Goal: Information Seeking & Learning: Learn about a topic

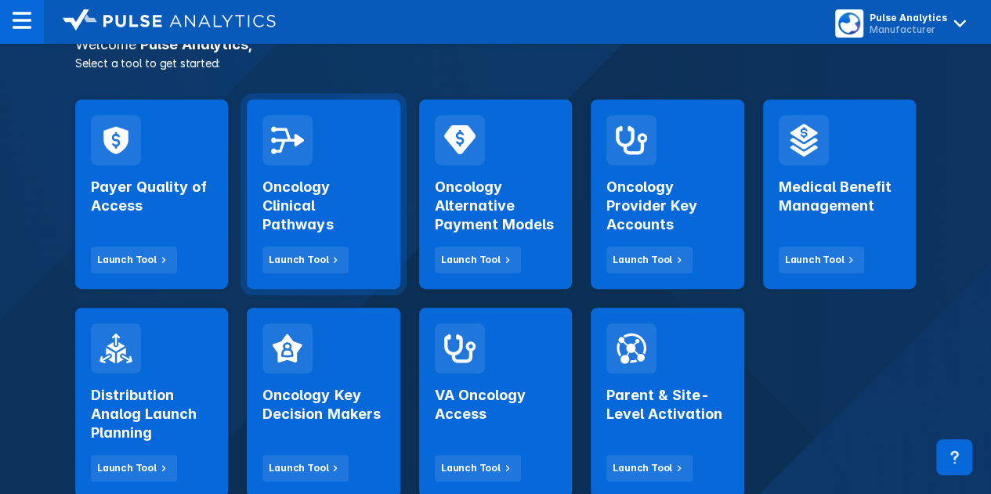
scroll to position [313, 0]
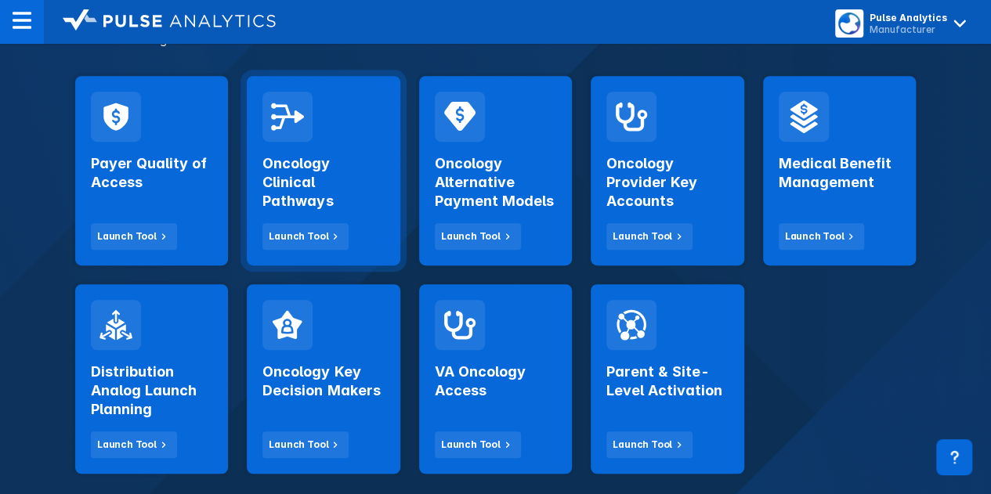
click at [321, 211] on div "Oncology Clinical Pathways Launch Tool" at bounding box center [322, 196] width 121 height 108
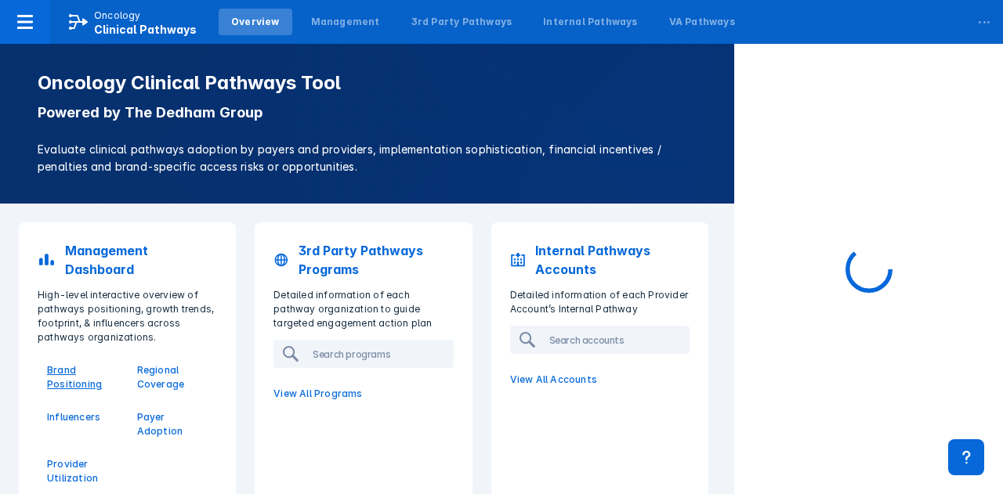
click at [92, 373] on p "Brand Positioning" at bounding box center [82, 377] width 71 height 28
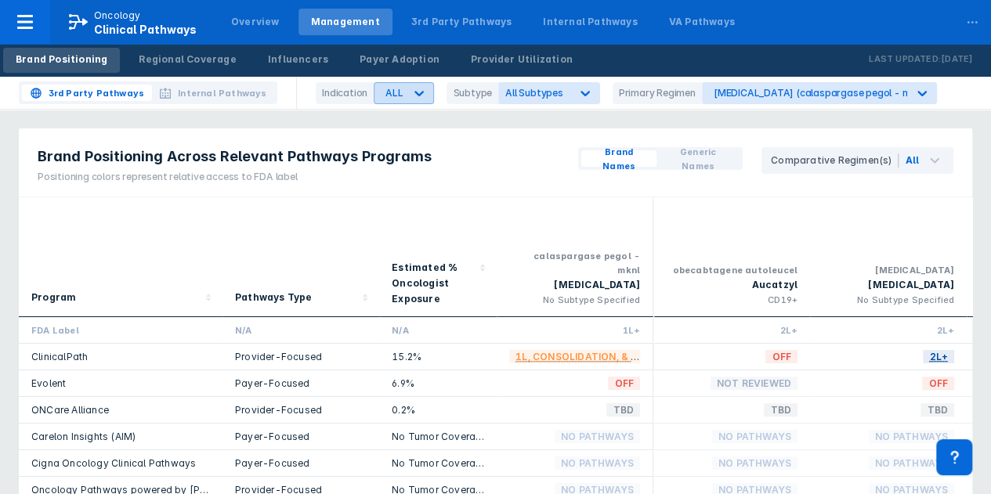
click at [380, 103] on div "ALL" at bounding box center [389, 93] width 30 height 20
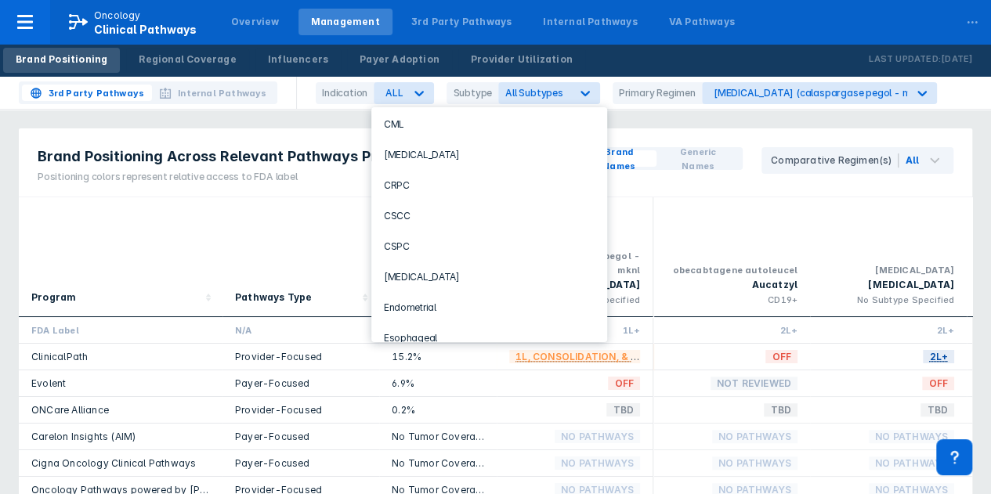
scroll to position [313, 0]
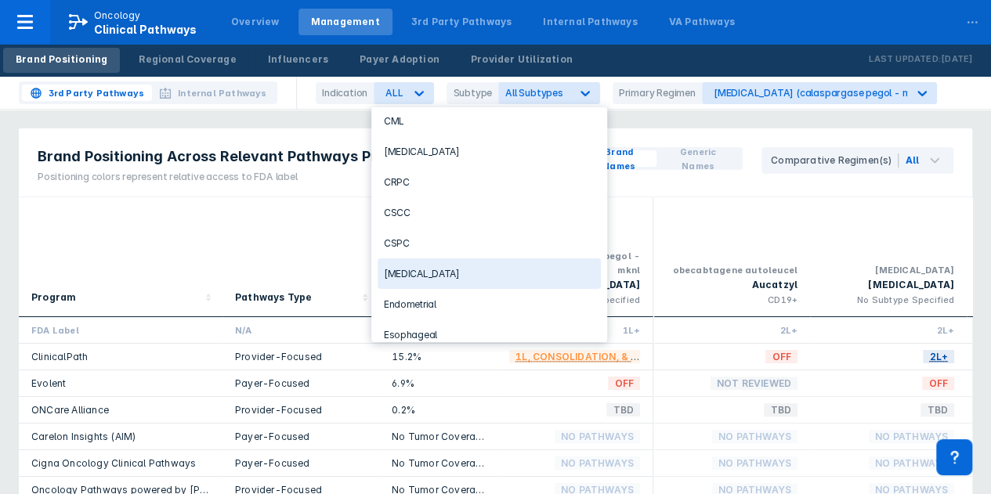
click at [226, 212] on div "Pathways Type" at bounding box center [300, 257] width 157 height 120
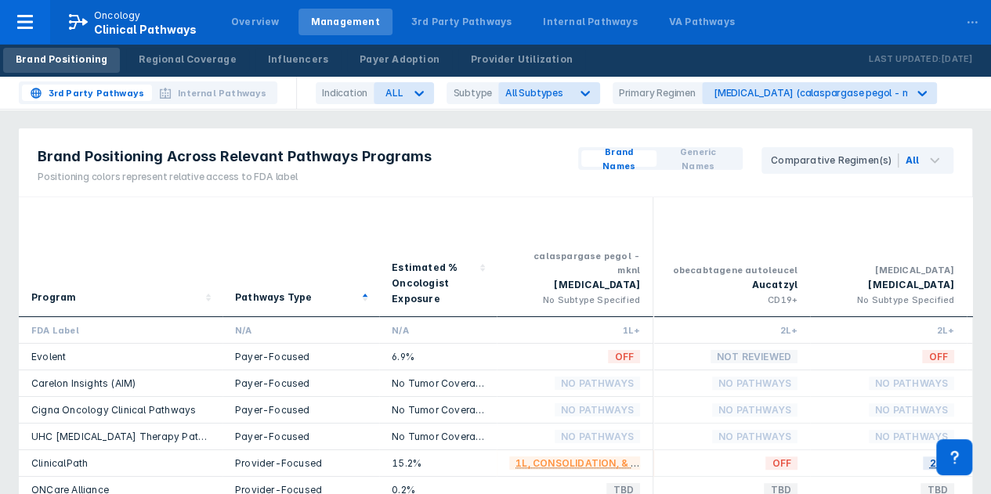
drag, startPoint x: 121, startPoint y: 261, endPoint x: 83, endPoint y: 264, distance: 38.5
click at [107, 290] on div "Program" at bounding box center [120, 298] width 179 height 17
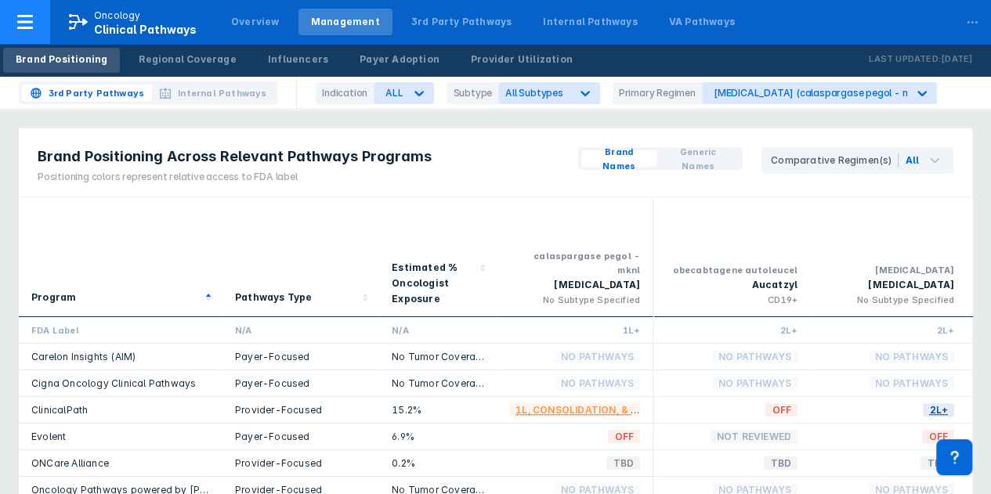
click at [43, 27] on div at bounding box center [25, 22] width 50 height 44
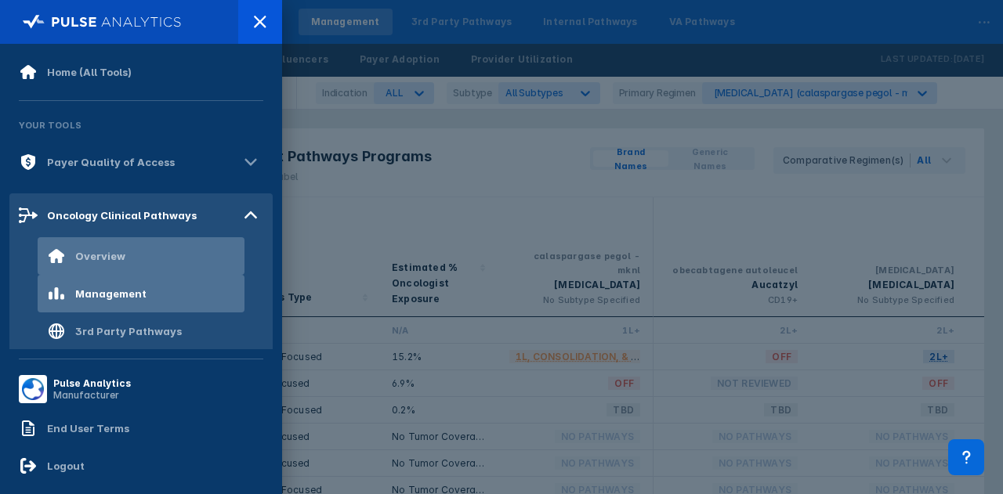
click at [114, 248] on div "Overview" at bounding box center [86, 256] width 78 height 19
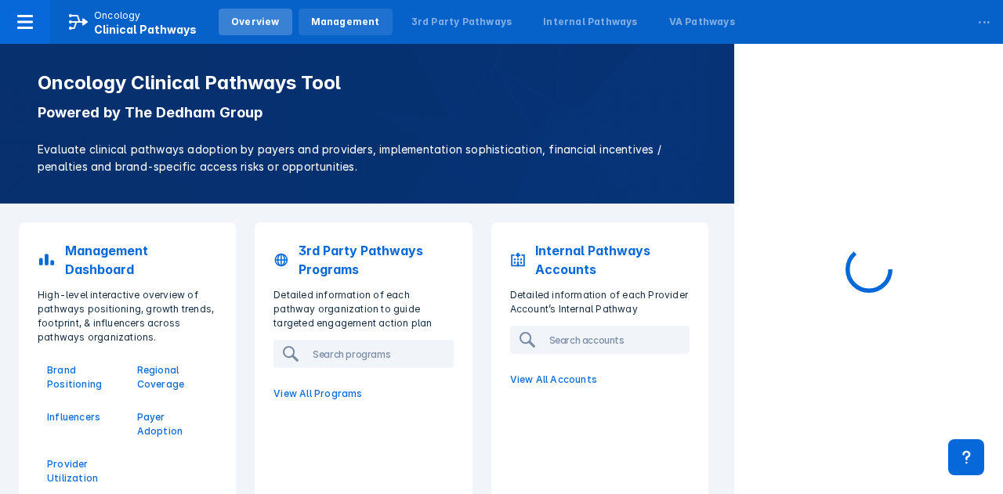
click at [326, 25] on div "Management" at bounding box center [345, 22] width 69 height 14
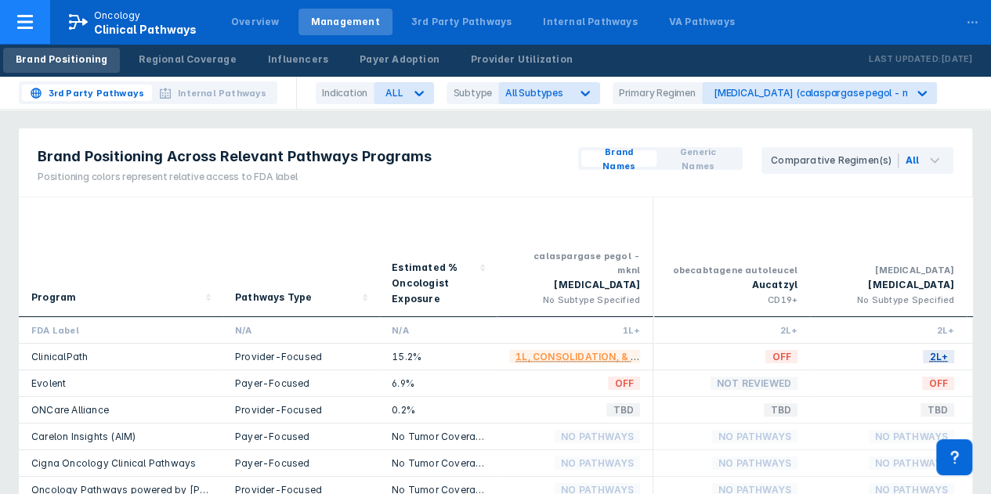
click at [135, 24] on span "Clinical Pathways" at bounding box center [145, 29] width 103 height 13
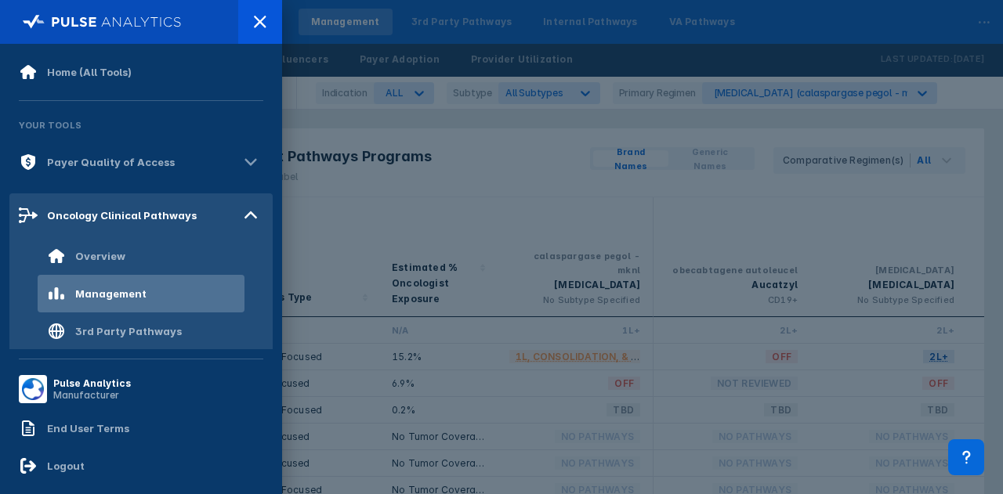
click at [26, 23] on img at bounding box center [102, 22] width 159 height 22
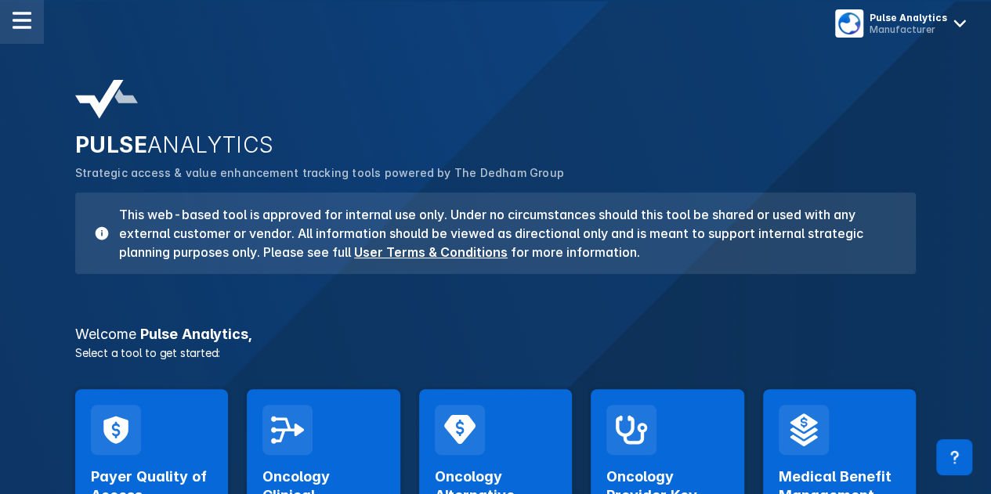
click at [33, 5] on div at bounding box center [22, 22] width 44 height 44
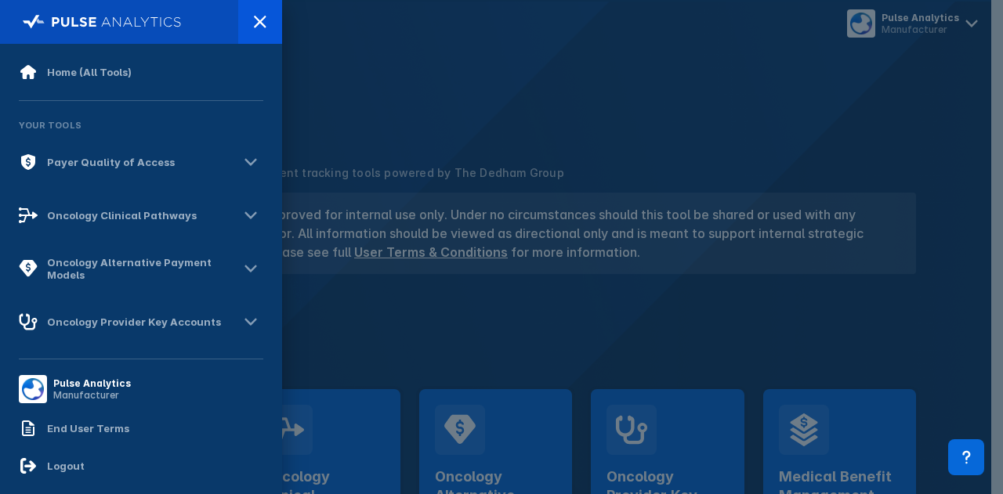
click at [500, 157] on div at bounding box center [501, 247] width 1003 height 494
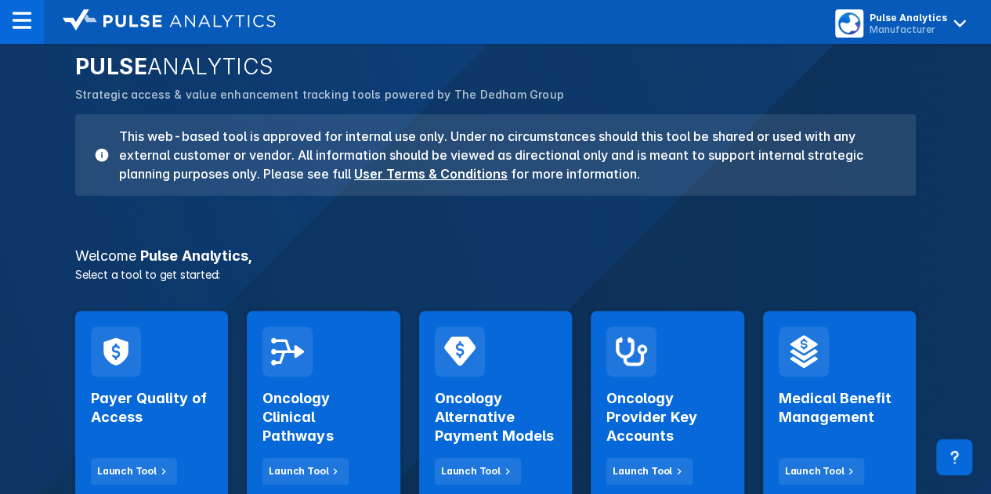
scroll to position [235, 0]
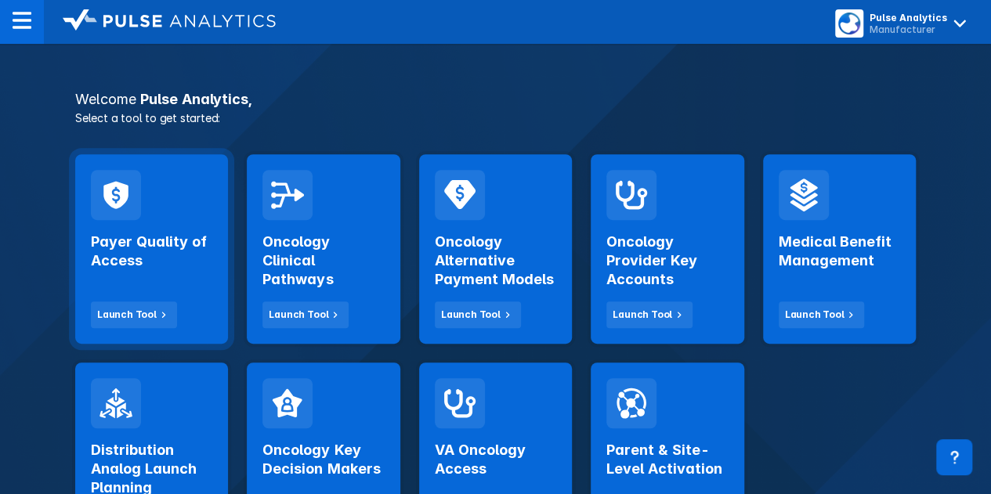
click at [162, 235] on h2 "Payer Quality of Access" at bounding box center [151, 252] width 121 height 38
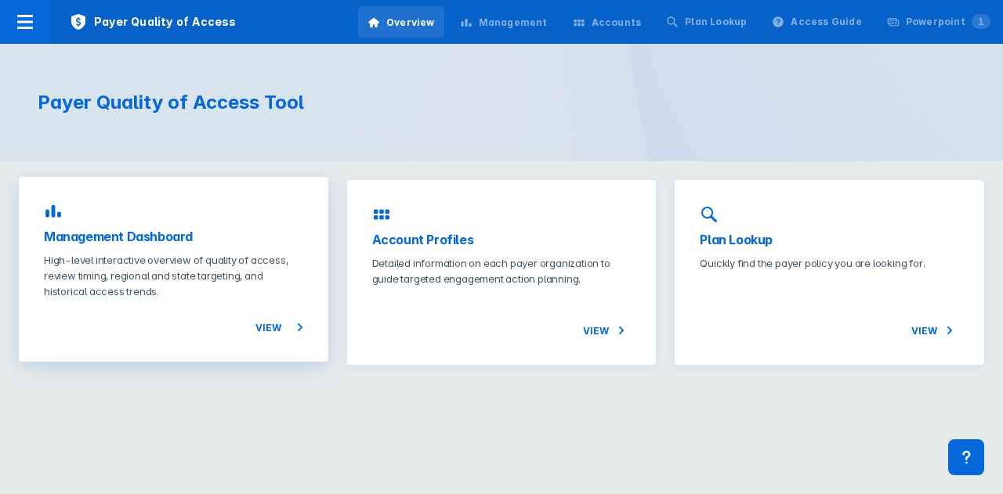
click at [161, 281] on p "High-level interactive overview of quality of access, review timing, regional a…" at bounding box center [173, 275] width 259 height 47
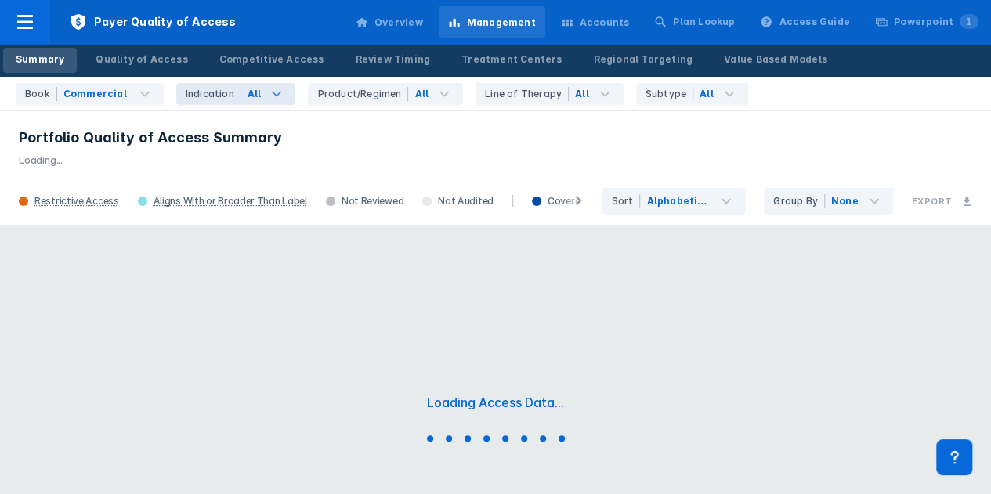
click at [241, 101] on div "All" at bounding box center [268, 94] width 55 height 22
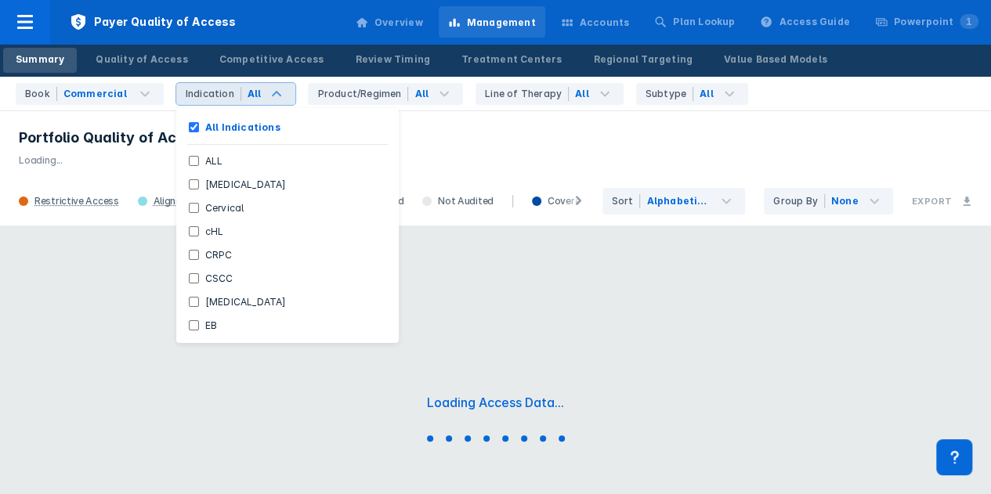
click at [248, 96] on div "All" at bounding box center [255, 94] width 14 height 14
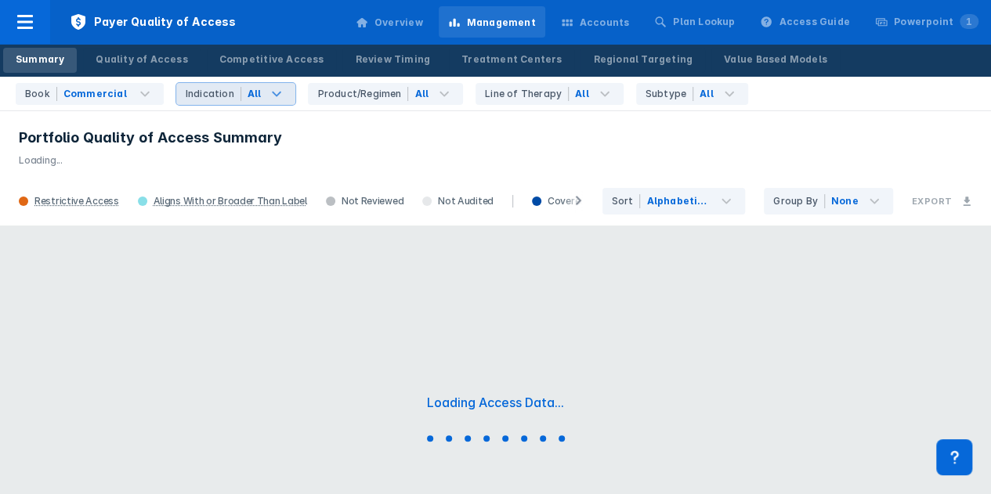
click at [276, 94] on div "All" at bounding box center [268, 94] width 55 height 22
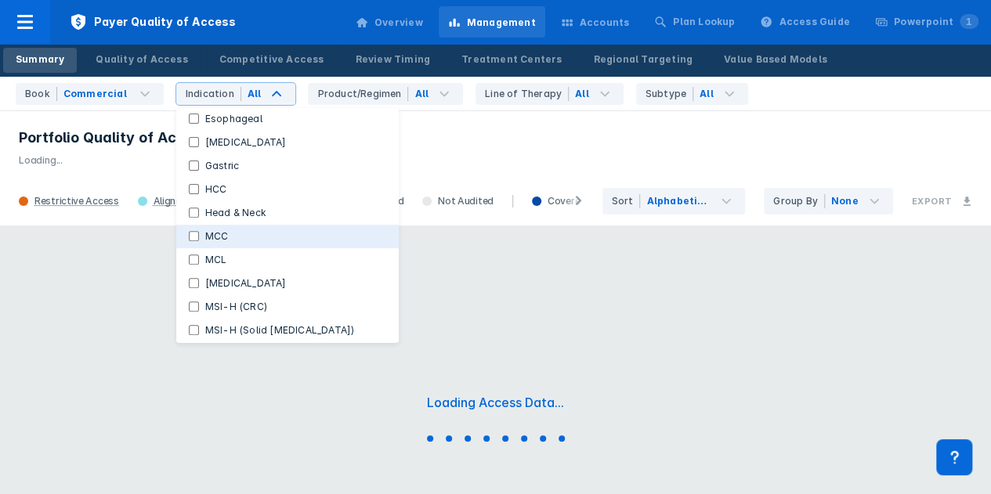
scroll to position [313, 0]
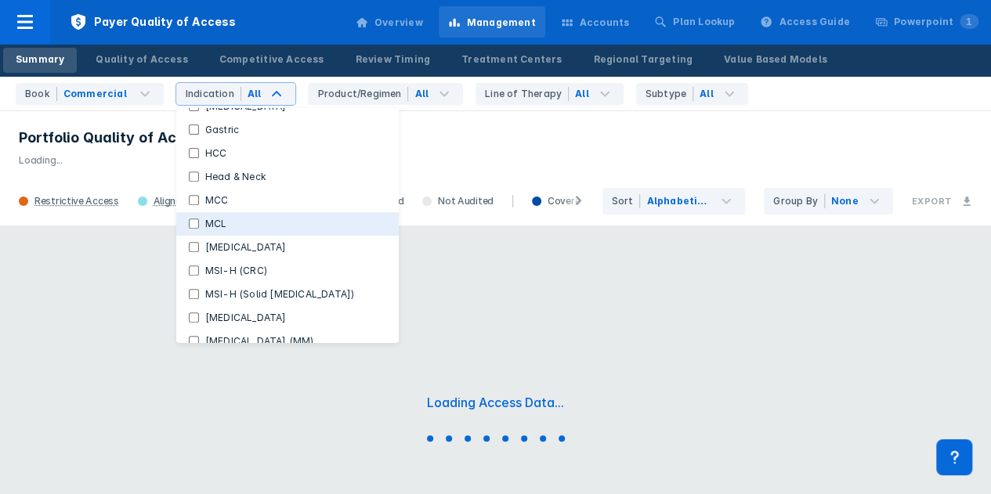
click at [211, 225] on label "MCL" at bounding box center [216, 224] width 34 height 14
click at [199, 225] on input "MCL" at bounding box center [194, 224] width 10 height 10
checkbox input "true"
checkbox Indications "false"
click at [223, 222] on label "MCL" at bounding box center [216, 224] width 35 height 14
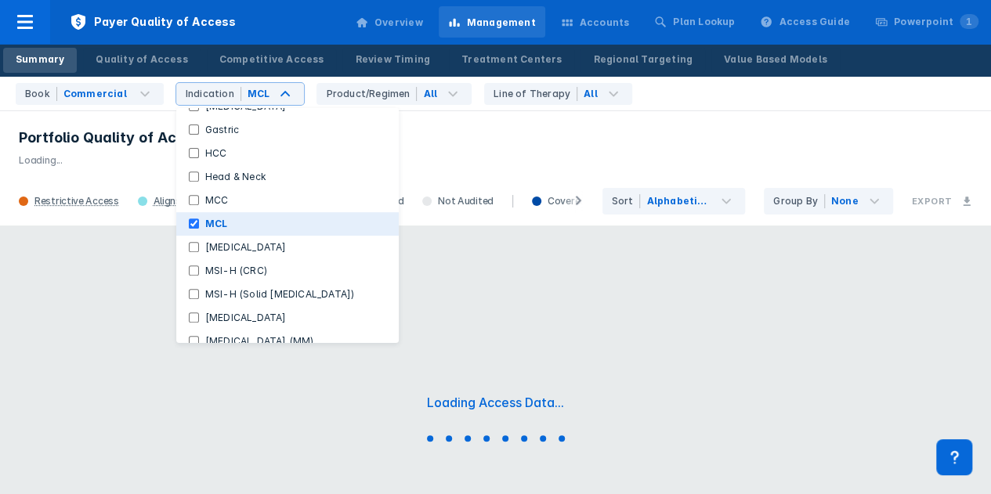
click at [199, 222] on input "MCL" at bounding box center [194, 224] width 10 height 10
checkbox input "false"
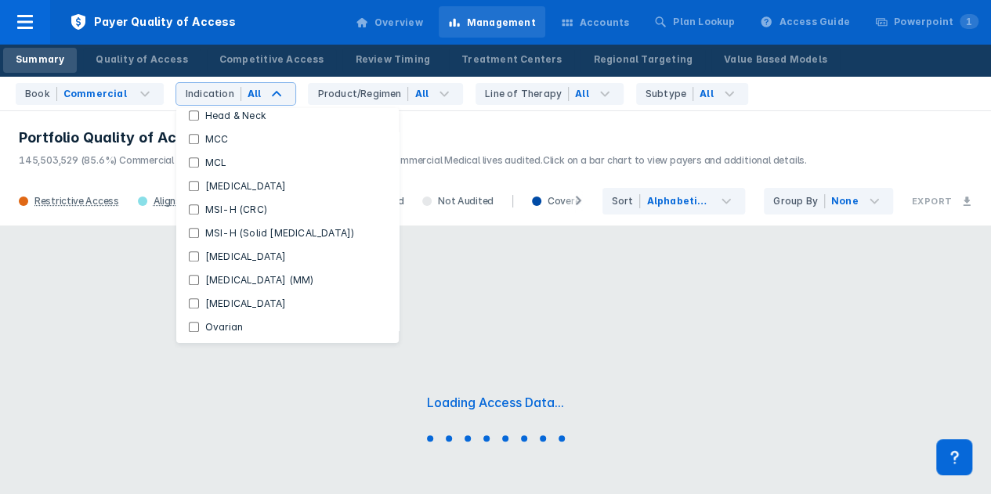
scroll to position [354, 0]
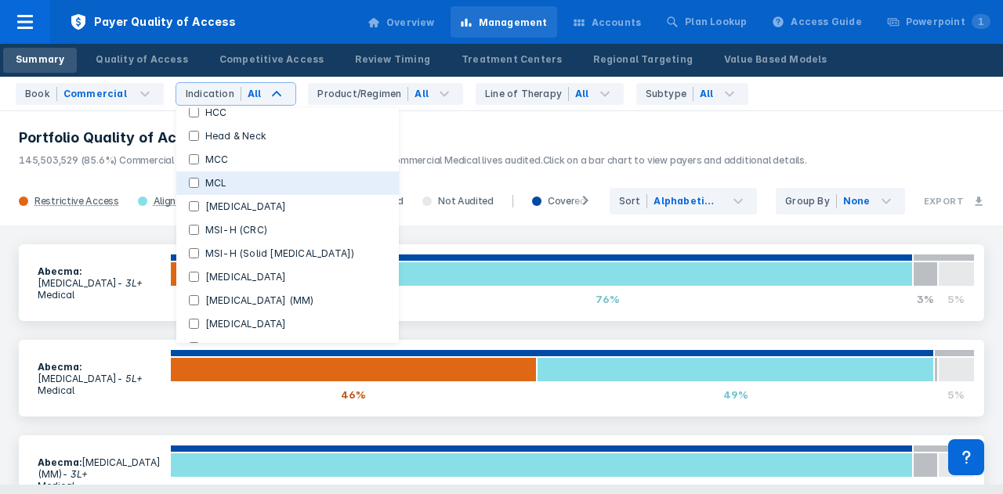
click at [246, 189] on button "MCL" at bounding box center [287, 183] width 222 height 23
checkbox Indications "false"
checkbox input "true"
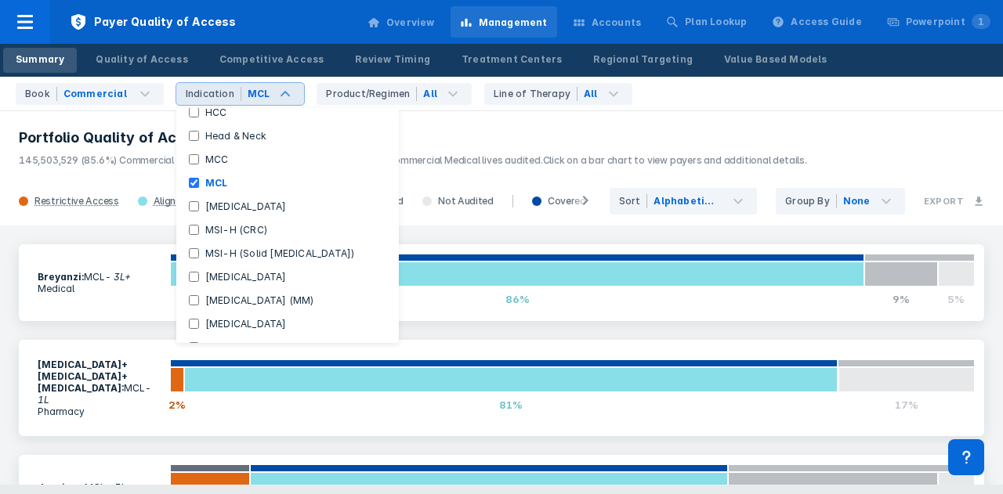
click at [258, 100] on div "MCL" at bounding box center [259, 94] width 23 height 14
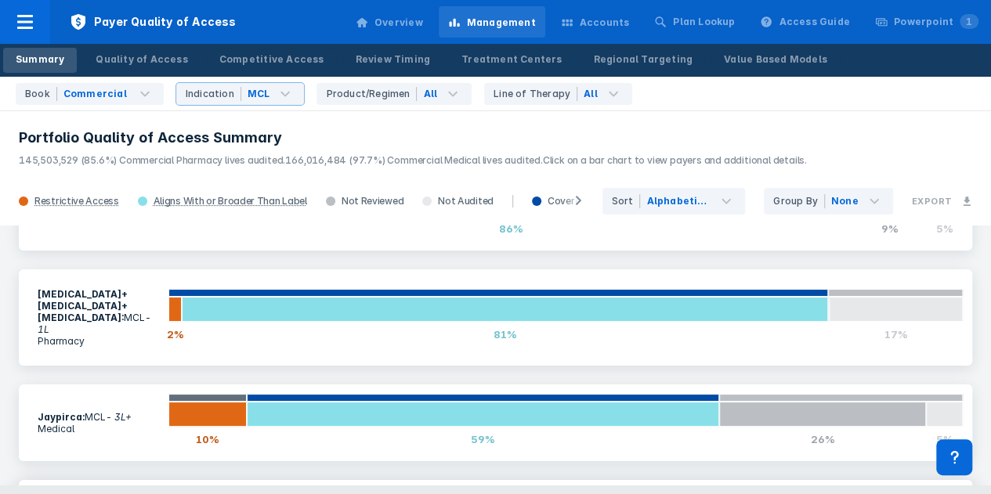
scroll to position [0, 0]
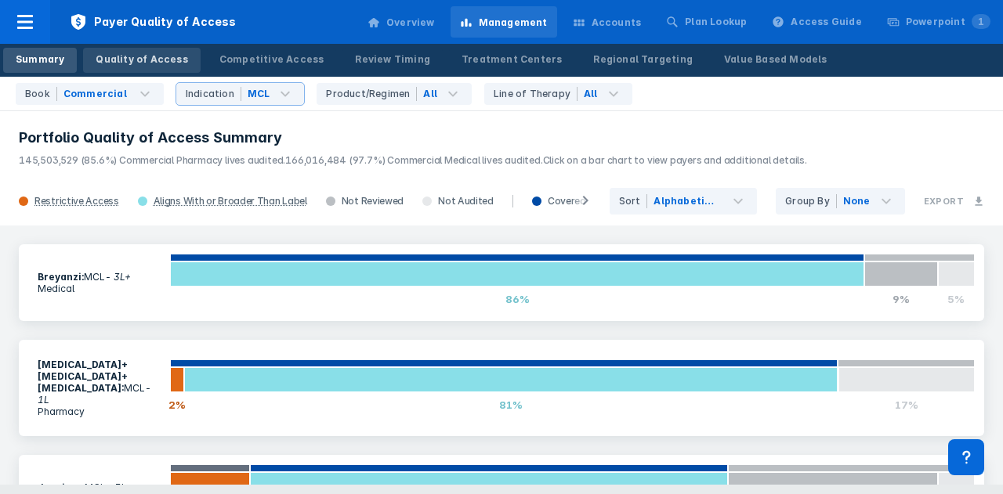
click at [168, 61] on div "Quality of Access" at bounding box center [142, 59] width 92 height 14
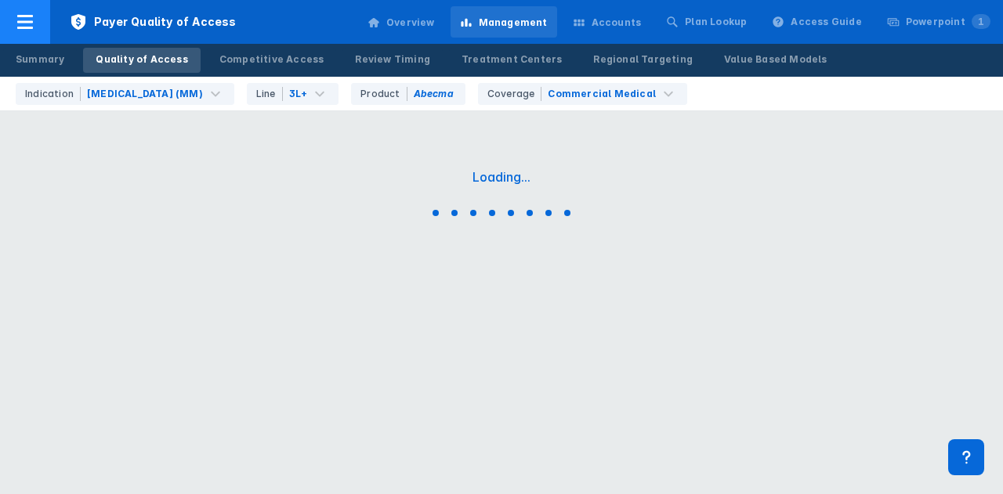
click at [3, 13] on div at bounding box center [25, 22] width 50 height 44
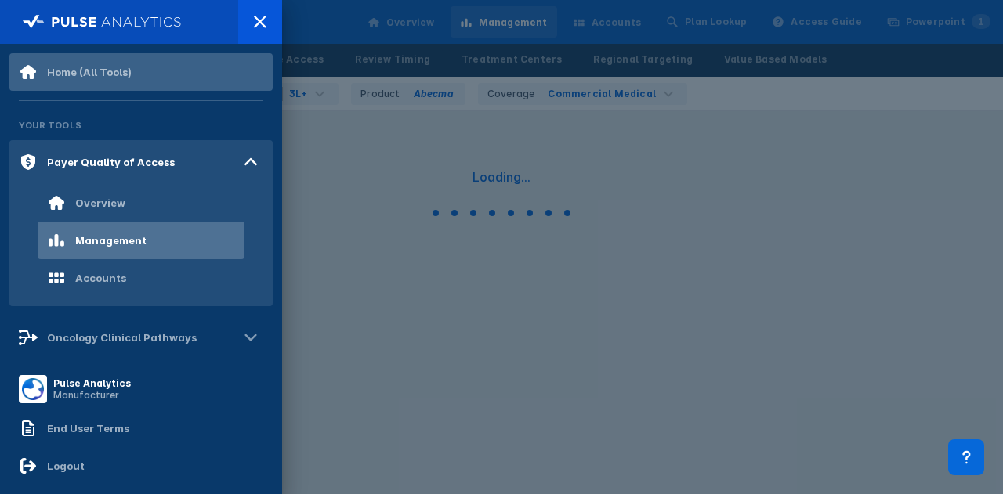
click at [118, 80] on div "Home (All Tools)" at bounding box center [75, 72] width 113 height 19
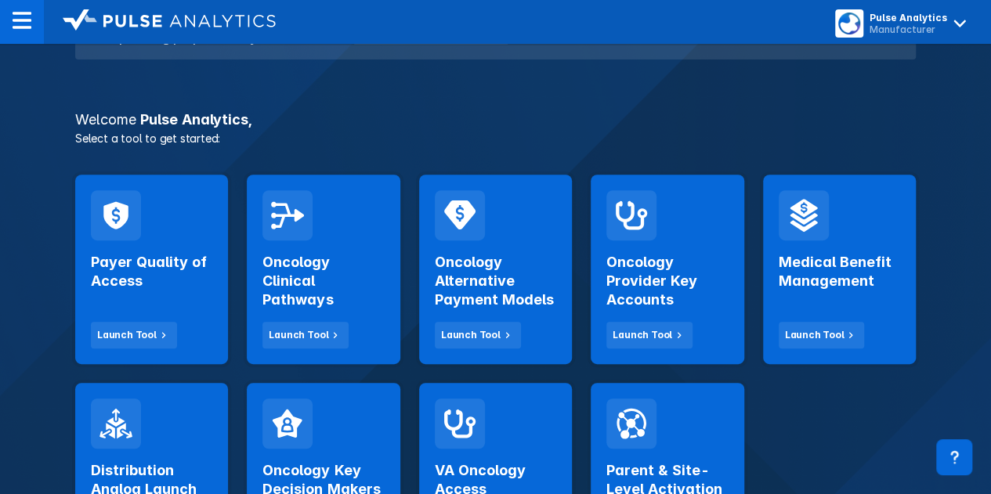
scroll to position [235, 0]
